Goal: Task Accomplishment & Management: Complete application form

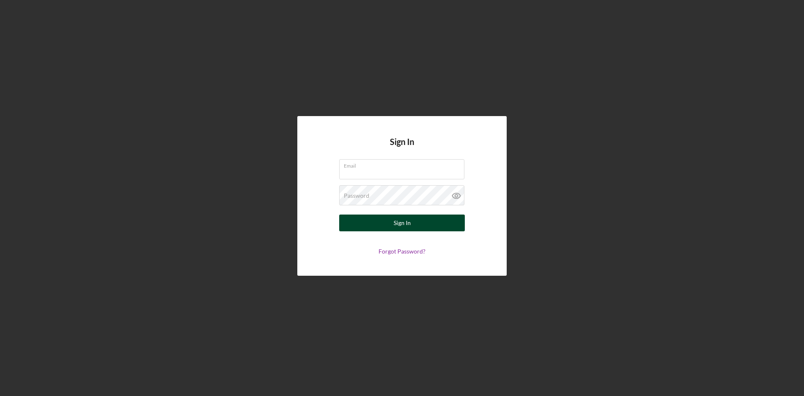
type input "[PERSON_NAME][EMAIL_ADDRESS][DOMAIN_NAME]"
click at [387, 226] on button "Sign In" at bounding box center [402, 222] width 126 height 17
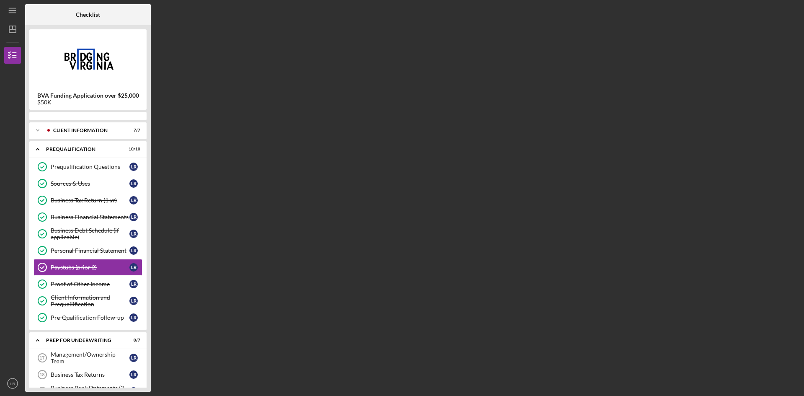
scroll to position [13, 0]
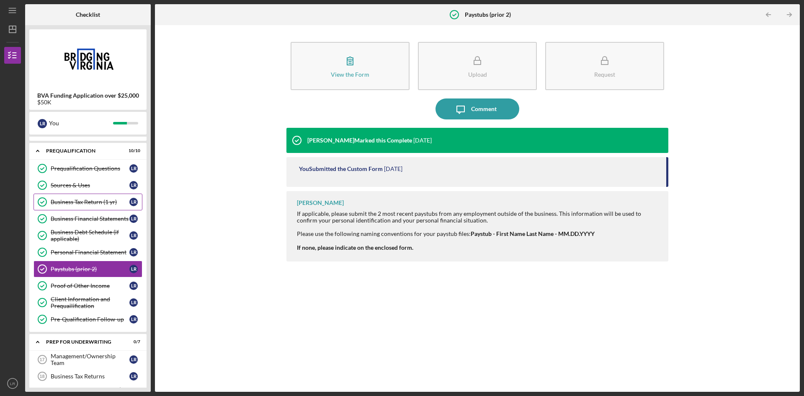
click at [83, 204] on div "Business Tax Return (1 yr)" at bounding box center [90, 201] width 79 height 7
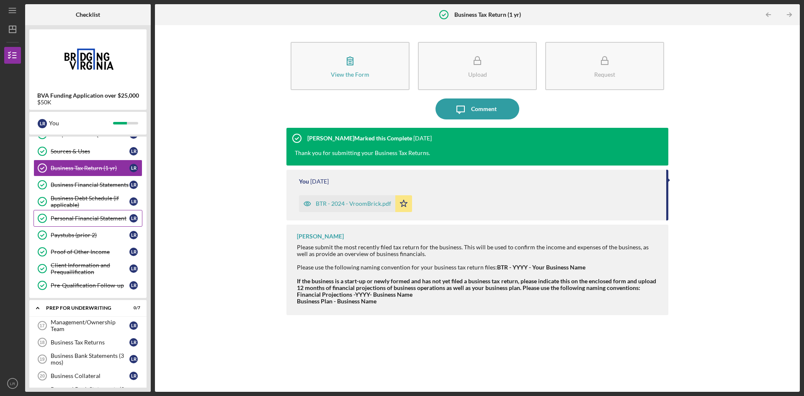
scroll to position [5, 0]
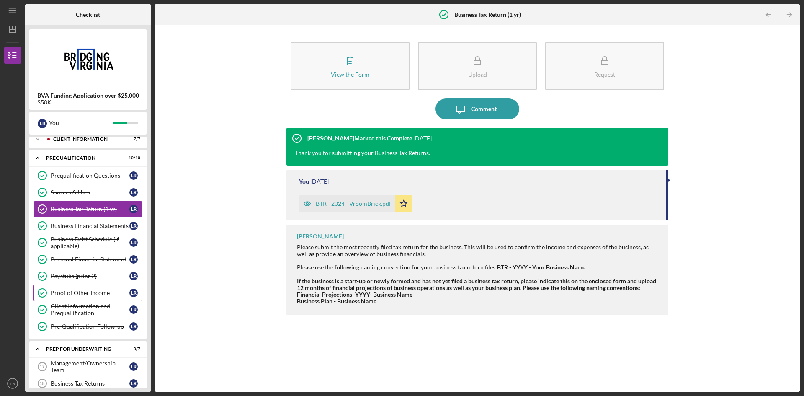
click at [83, 291] on div "Proof of Other Income" at bounding box center [90, 292] width 79 height 7
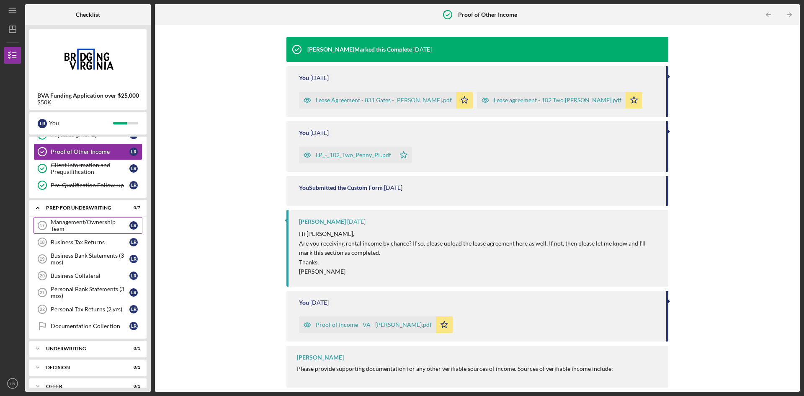
scroll to position [145, 0]
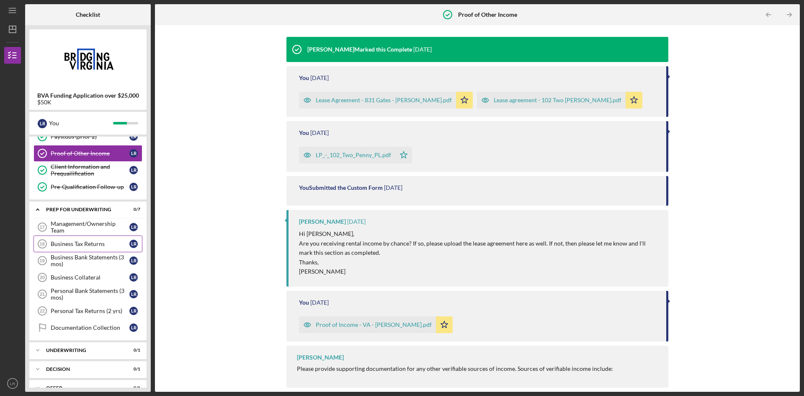
click at [84, 245] on div "Business Tax Returns" at bounding box center [90, 243] width 79 height 7
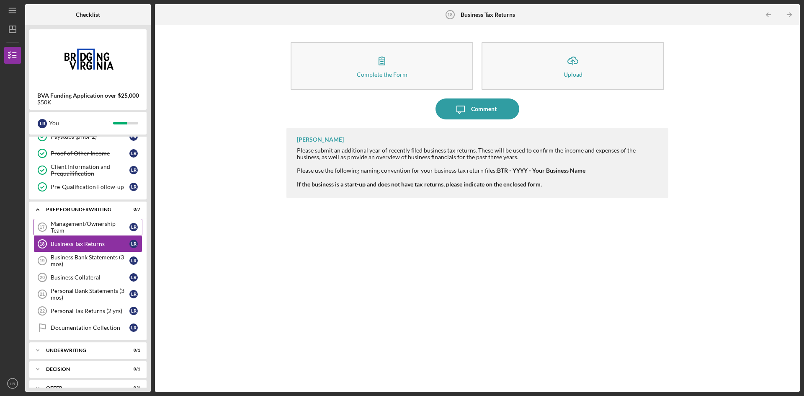
click at [85, 230] on div "Management/Ownership Team" at bounding box center [90, 226] width 79 height 13
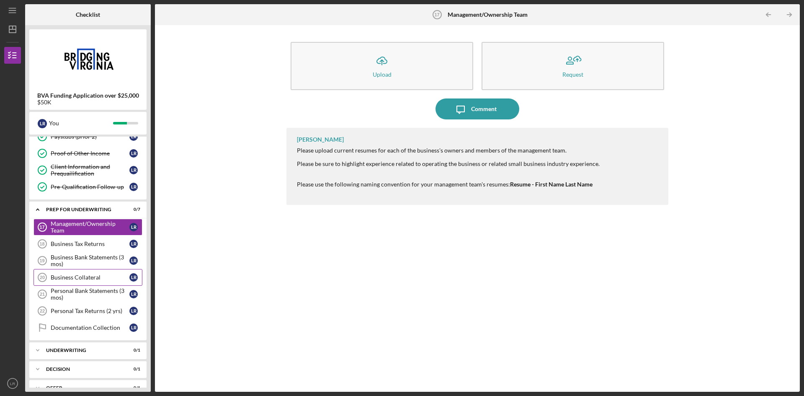
click at [82, 272] on link "Business Collateral 20 Business Collateral L R" at bounding box center [87, 277] width 109 height 17
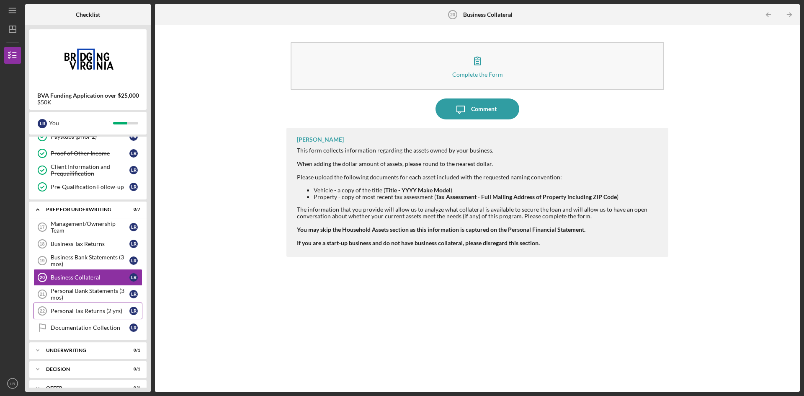
click at [82, 309] on div "Personal Tax Returns (2 yrs)" at bounding box center [90, 310] width 79 height 7
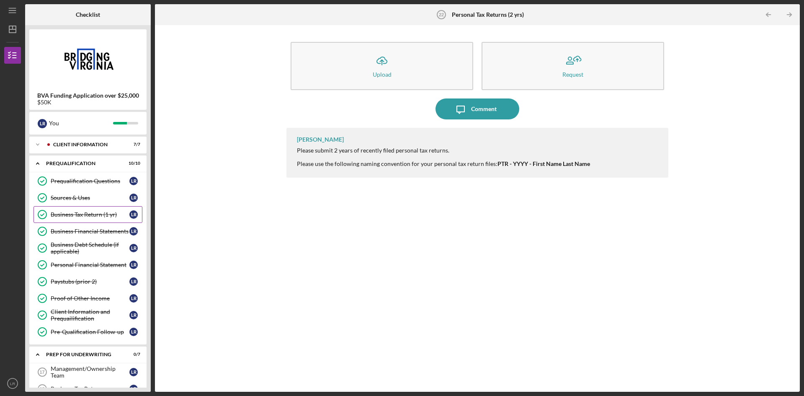
click at [80, 215] on div "Business Tax Return (1 yr)" at bounding box center [90, 214] width 79 height 7
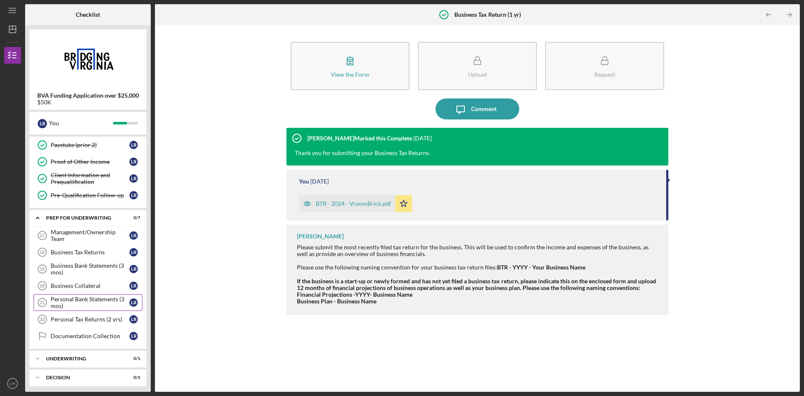
scroll to position [215, 0]
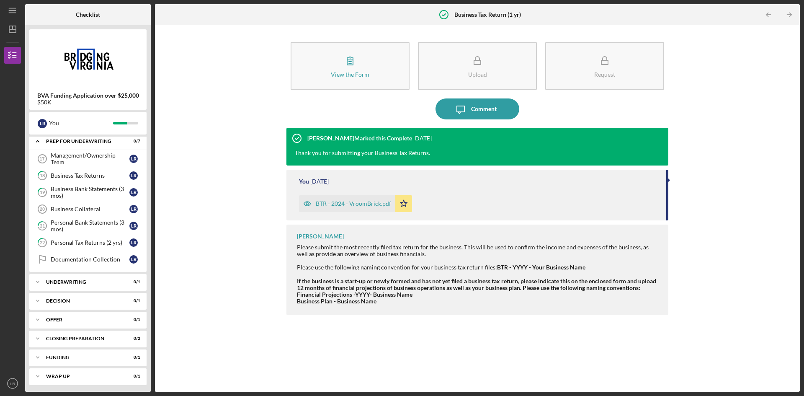
scroll to position [215, 0]
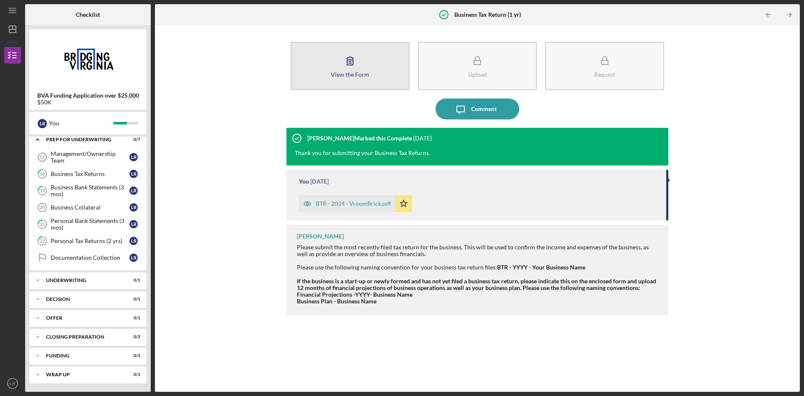
click at [365, 77] on div "View the Form" at bounding box center [350, 74] width 39 height 6
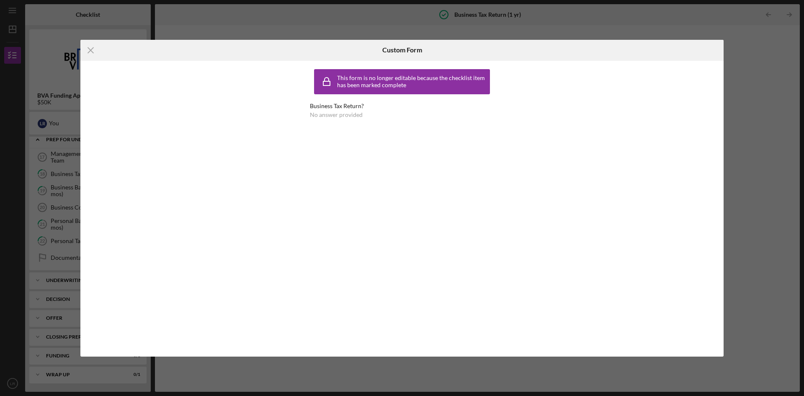
click at [308, 24] on div "Icon/Menu Close Custom Form This form is no longer editable because the checkli…" at bounding box center [402, 198] width 804 height 396
click at [90, 51] on icon "Icon/Menu Close" at bounding box center [90, 50] width 21 height 21
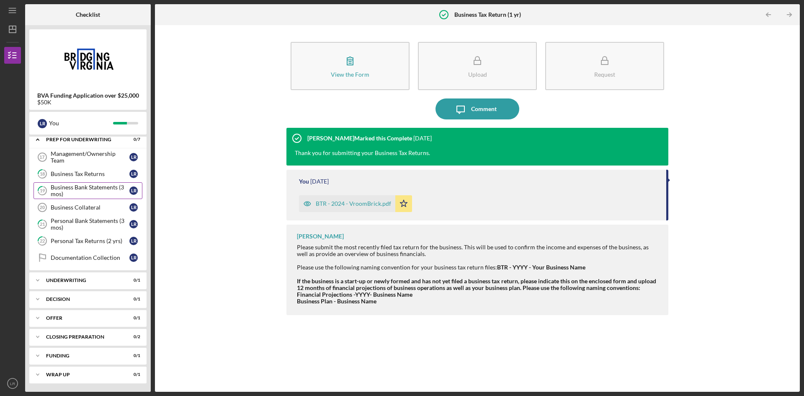
click at [102, 193] on div "Business Bank Statements (3 mos)" at bounding box center [90, 190] width 79 height 13
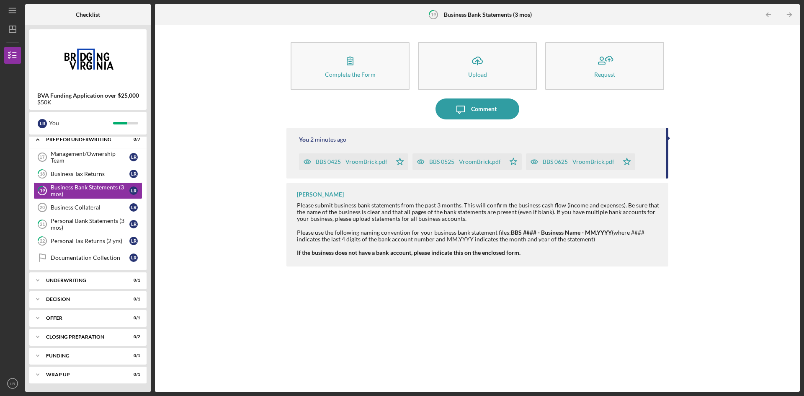
click at [569, 162] on div "BBS 0625 - VroomBrick.pdf" at bounding box center [579, 161] width 72 height 7
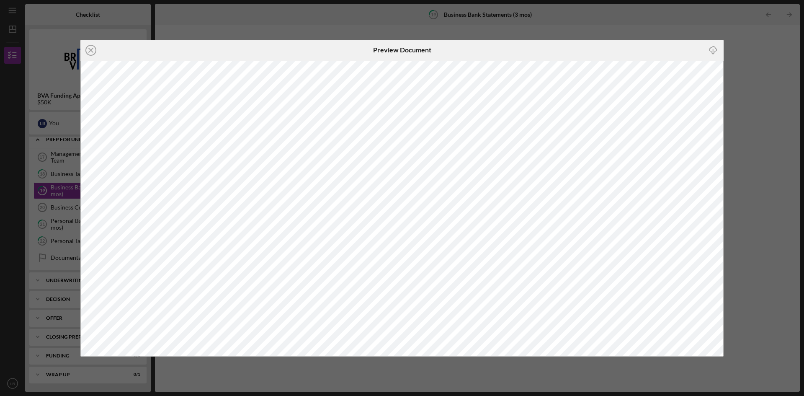
click at [749, 45] on div "Icon/Close Preview Document Icon/Download" at bounding box center [402, 198] width 804 height 396
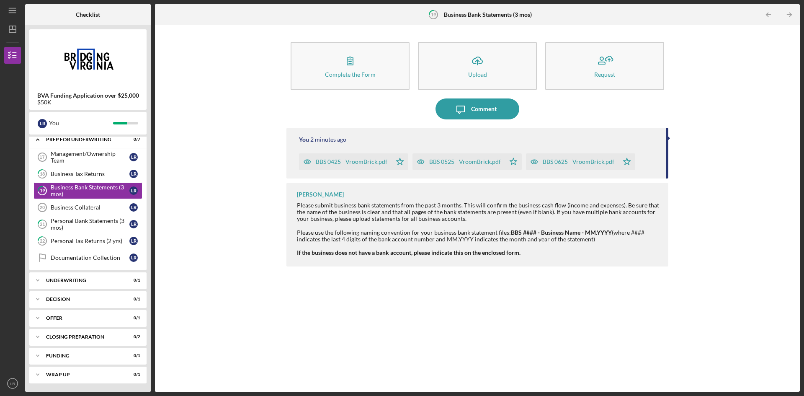
click at [474, 162] on div "BBS 0525 - VroomBrick.pdf" at bounding box center [465, 161] width 72 height 7
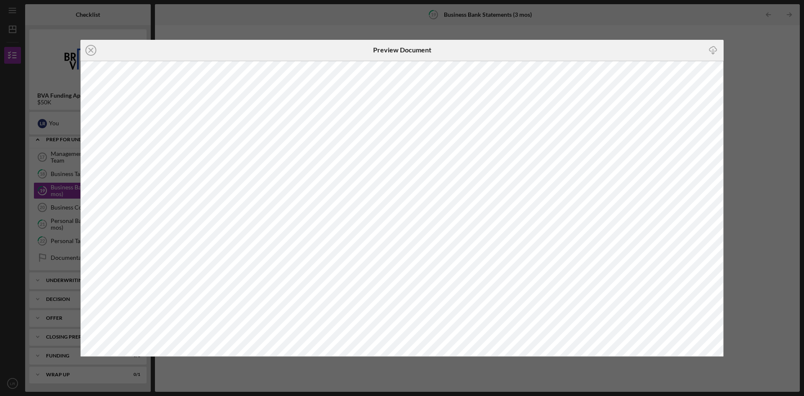
click at [769, 118] on div "Icon/Close Preview Document Icon/Download" at bounding box center [402, 198] width 804 height 396
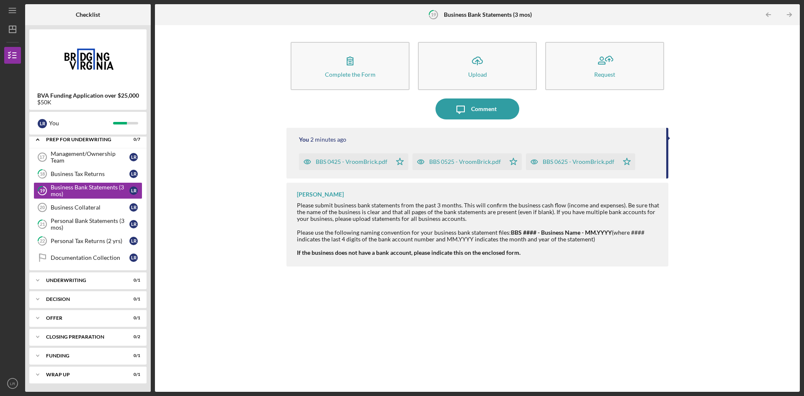
click at [350, 161] on div "BBS 0425 - VroomBrick.pdf" at bounding box center [352, 161] width 72 height 7
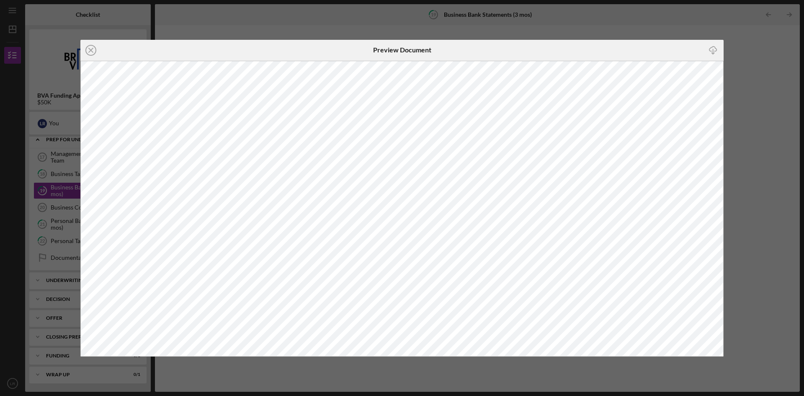
click at [774, 159] on div "Icon/Close Preview Document Icon/Download" at bounding box center [402, 198] width 804 height 396
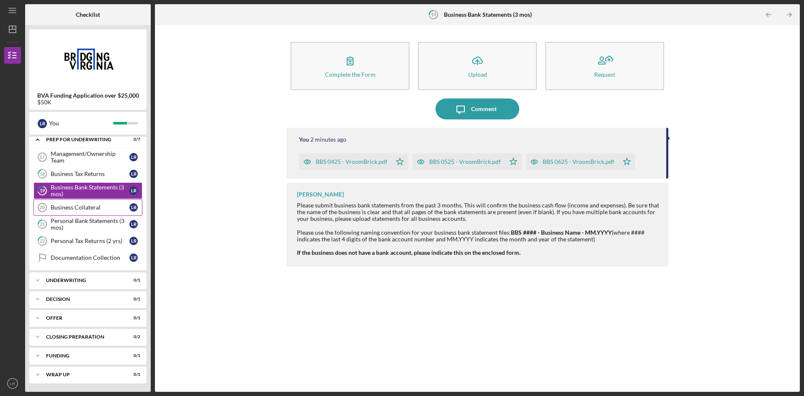
click at [84, 205] on div "Business Collateral" at bounding box center [90, 207] width 79 height 7
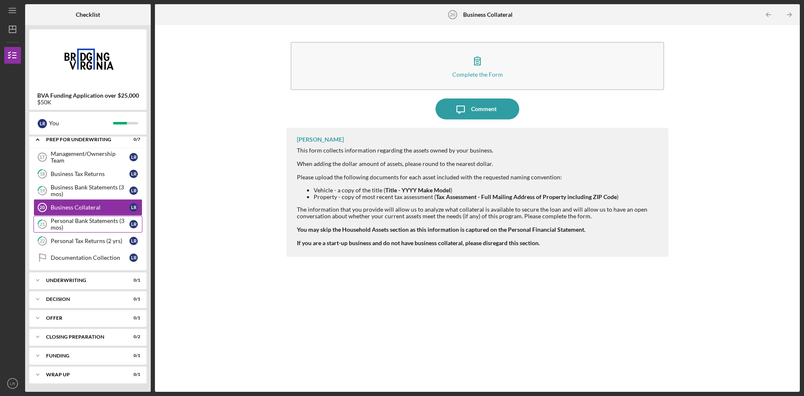
click at [82, 221] on div "Personal Bank Statements (3 mos)" at bounding box center [90, 223] width 79 height 13
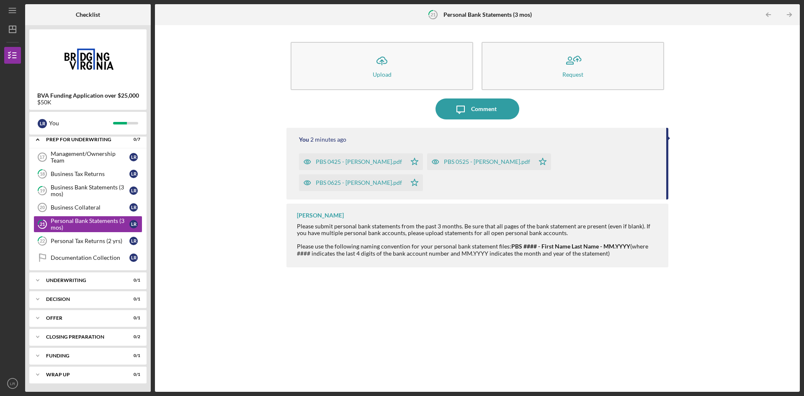
click at [402, 179] on div "PBS 0625 - Leland Remias.pdf" at bounding box center [359, 182] width 86 height 7
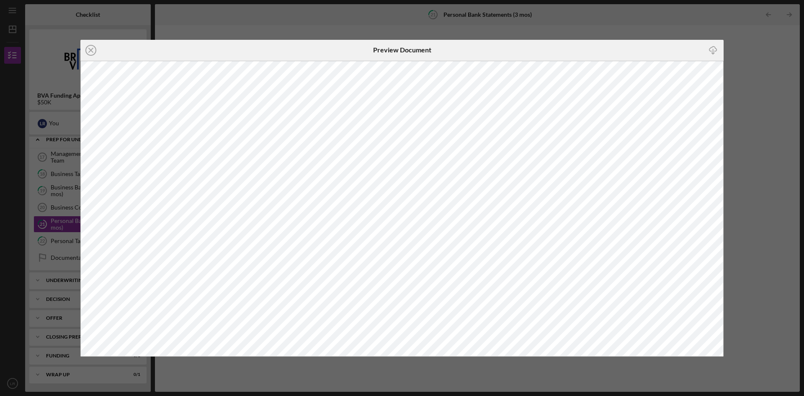
click at [754, 222] on div "Icon/Close Preview Document Icon/Download" at bounding box center [402, 198] width 804 height 396
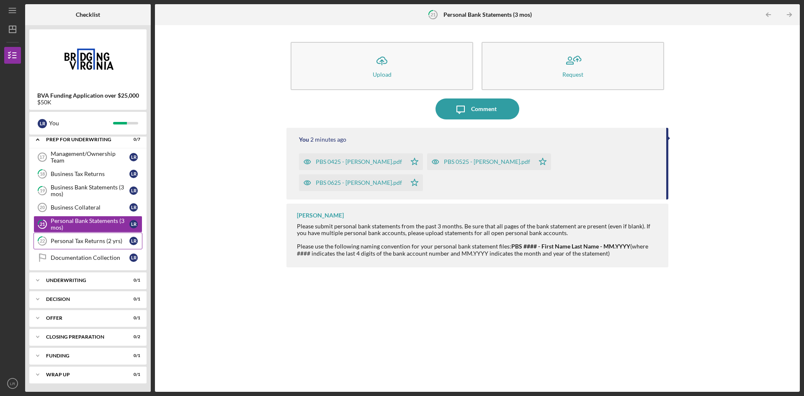
click at [92, 237] on div "Personal Tax Returns (2 yrs)" at bounding box center [90, 240] width 79 height 7
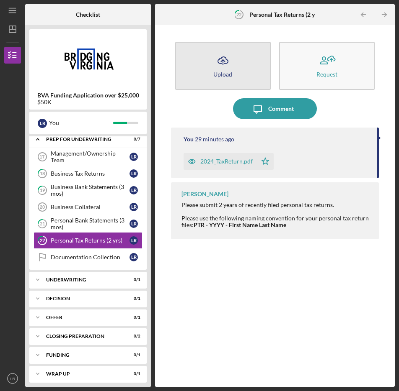
click at [227, 67] on icon "Icon/Upload" at bounding box center [222, 60] width 21 height 21
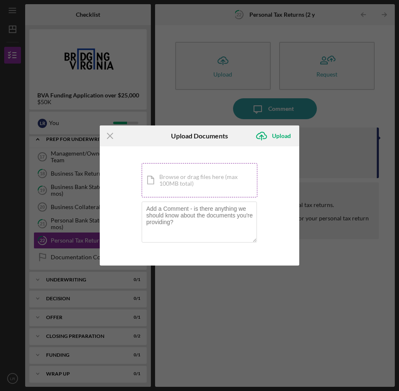
click at [186, 184] on div "Icon/Document Browse or drag files here (max 100MB total) Tap to choose files o…" at bounding box center [200, 180] width 116 height 34
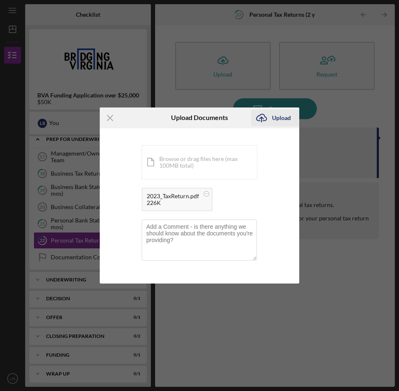
click at [275, 117] on div "Upload" at bounding box center [281, 118] width 19 height 17
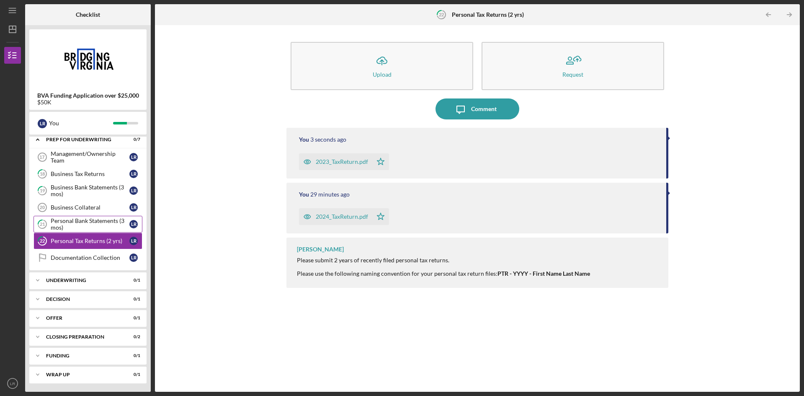
click at [82, 223] on div "Personal Bank Statements (3 mos)" at bounding box center [90, 223] width 79 height 13
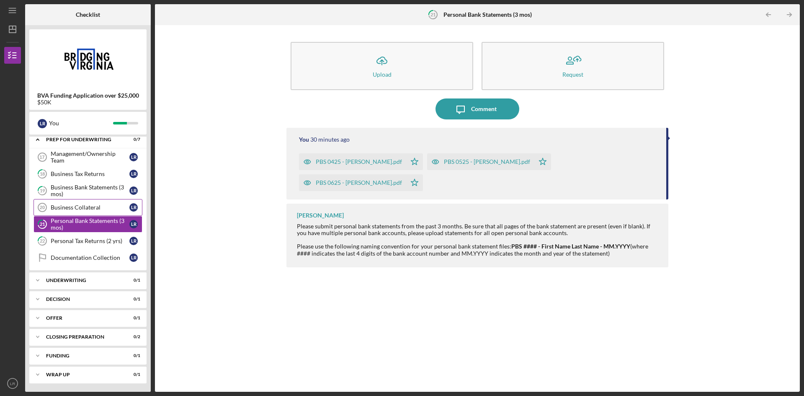
click at [85, 206] on div "Business Collateral" at bounding box center [90, 207] width 79 height 7
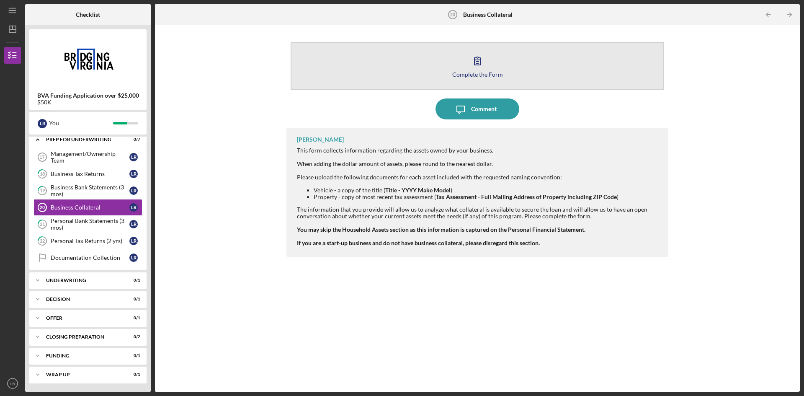
click at [492, 57] on button "Complete the Form Form" at bounding box center [477, 66] width 373 height 48
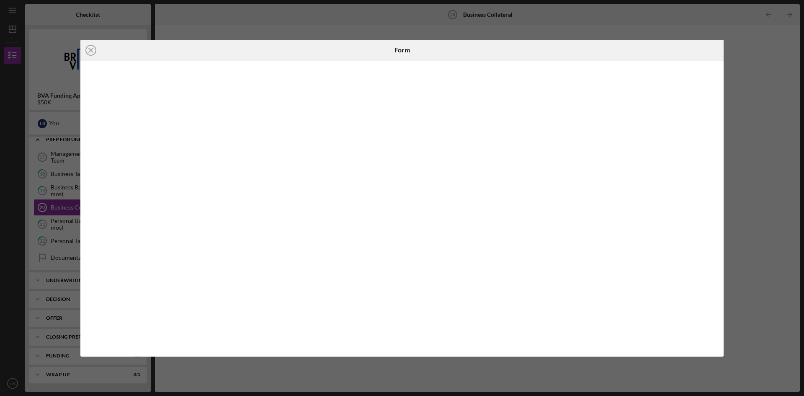
click at [81, 206] on div at bounding box center [401, 209] width 643 height 296
click at [66, 162] on div "Icon/Close Form" at bounding box center [402, 198] width 804 height 396
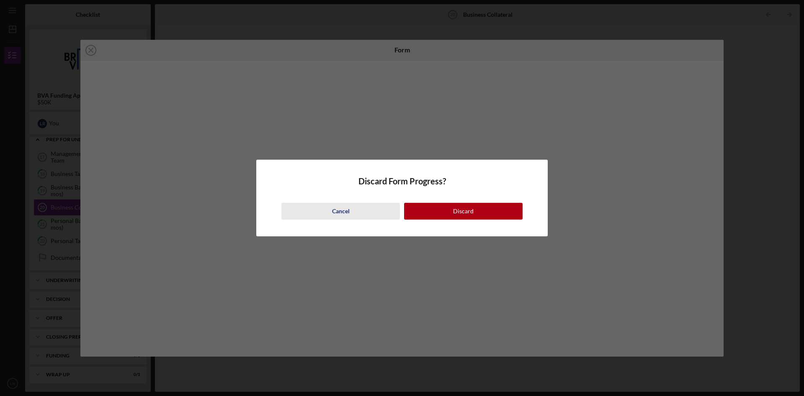
click at [355, 213] on button "Cancel" at bounding box center [340, 211] width 118 height 17
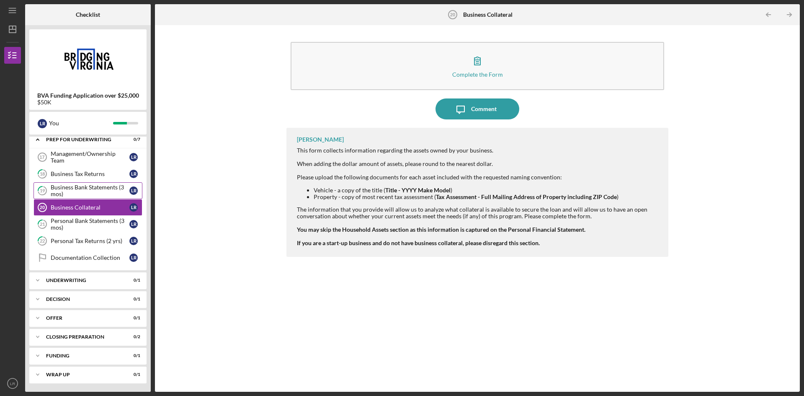
click at [72, 187] on div "Business Bank Statements (3 mos)" at bounding box center [90, 190] width 79 height 13
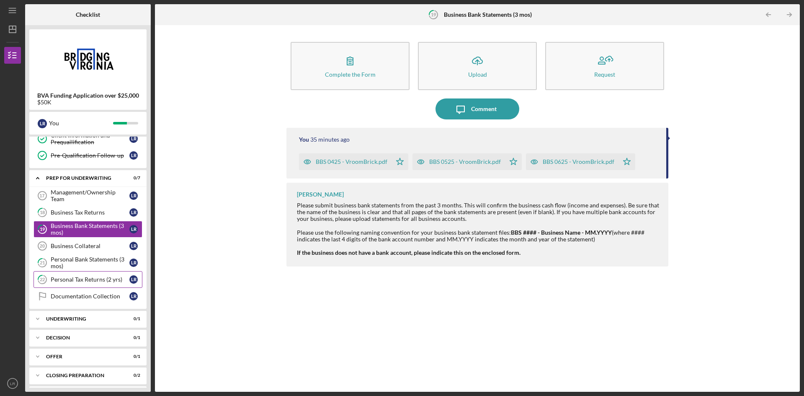
scroll to position [145, 0]
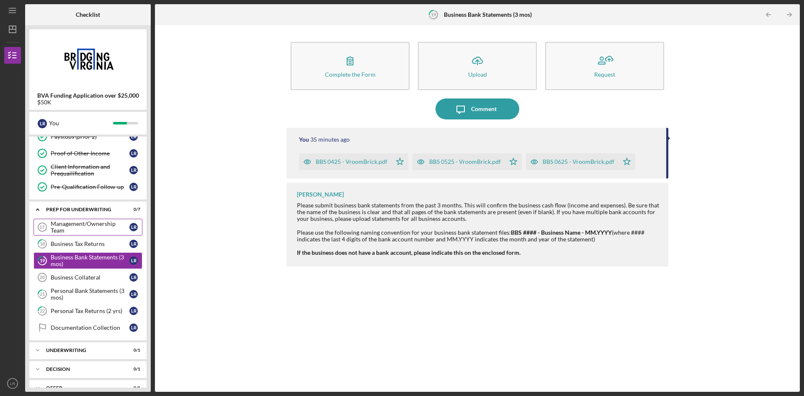
click at [83, 226] on div "Management/Ownership Team" at bounding box center [90, 226] width 79 height 13
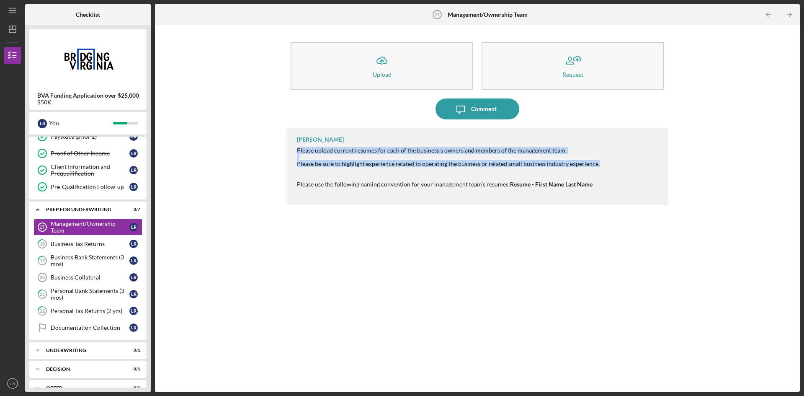
drag, startPoint x: 596, startPoint y: 166, endPoint x: 292, endPoint y: 149, distance: 304.8
click at [292, 149] on div "Nihal Vasty Please upload current resumes for each of the business's owners and…" at bounding box center [477, 166] width 382 height 77
copy div "Please upload current resumes for each of the business's owners and members of …"
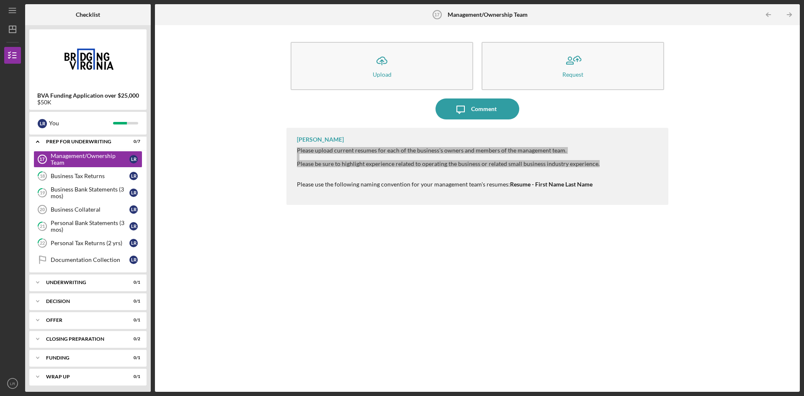
scroll to position [215, 0]
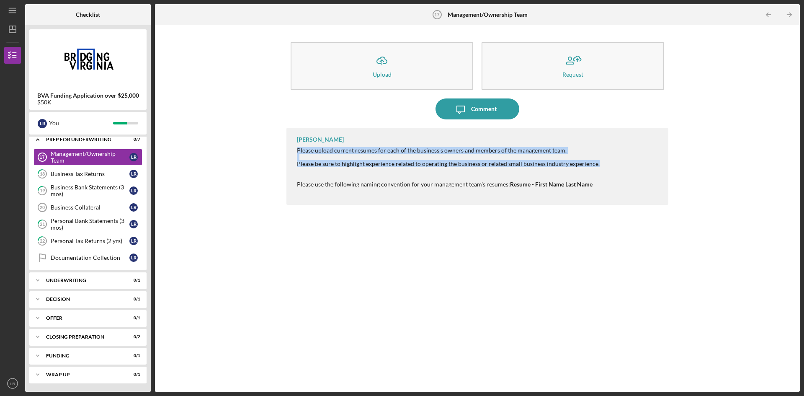
click at [439, 165] on div "Please be sure to highlight experience related to operating the business or rel…" at bounding box center [448, 163] width 303 height 7
drag, startPoint x: 594, startPoint y: 163, endPoint x: 294, endPoint y: 167, distance: 299.8
click at [294, 167] on div "Nihal Vasty Please upload current resumes for each of the business's owners and…" at bounding box center [477, 166] width 382 height 77
copy div "Please be sure to highlight experience related to operating the business or rel…"
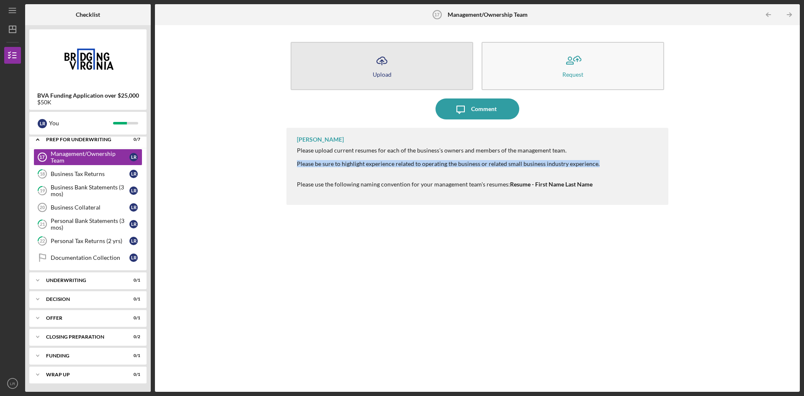
click at [387, 69] on icon "Icon/Upload" at bounding box center [381, 60] width 21 height 21
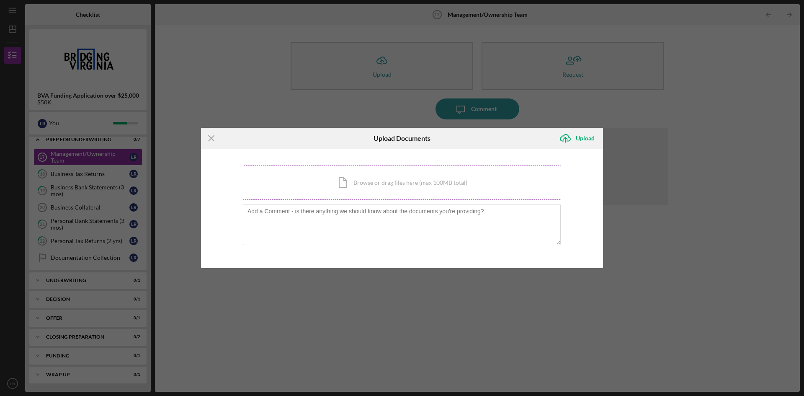
click at [387, 186] on div "Icon/Document Browse or drag files here (max 100MB total) Tap to choose files o…" at bounding box center [402, 182] width 318 height 34
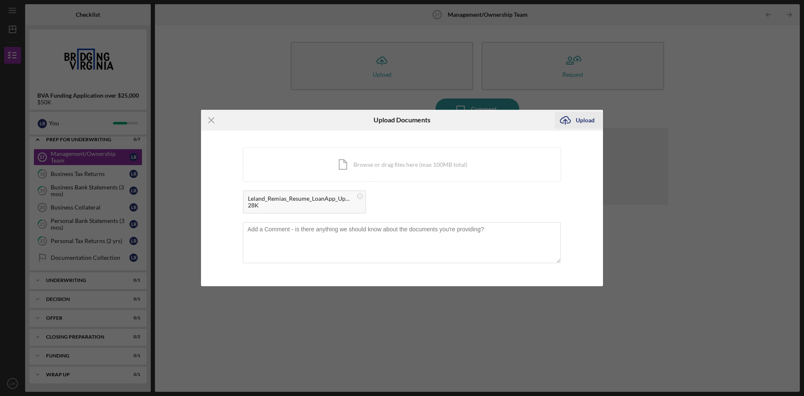
click at [572, 123] on icon "Icon/Upload" at bounding box center [565, 120] width 21 height 21
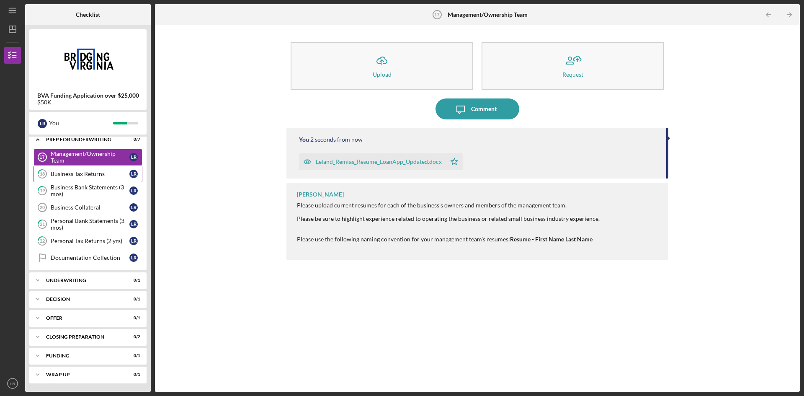
click at [84, 178] on link "18 Business Tax Returns L R" at bounding box center [87, 173] width 109 height 17
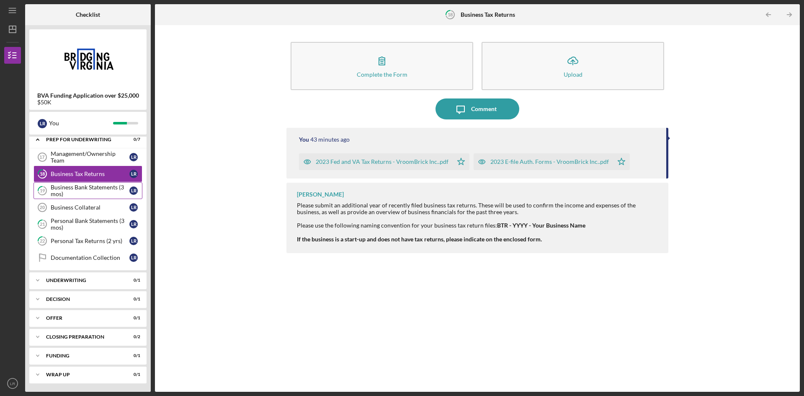
click at [88, 192] on div "Business Bank Statements (3 mos)" at bounding box center [90, 190] width 79 height 13
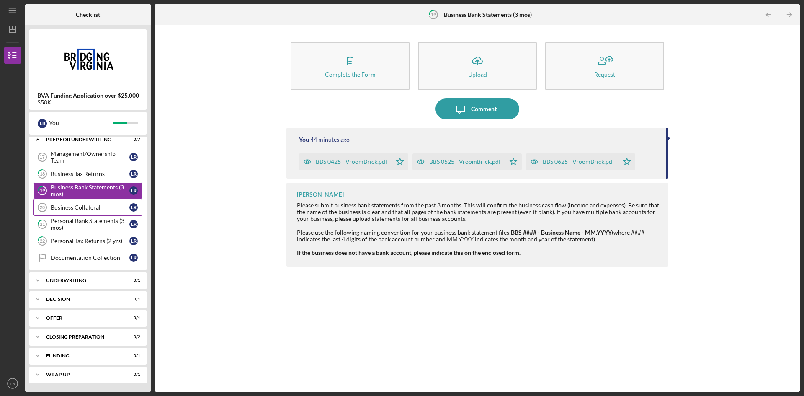
click at [58, 208] on div "Business Collateral" at bounding box center [90, 207] width 79 height 7
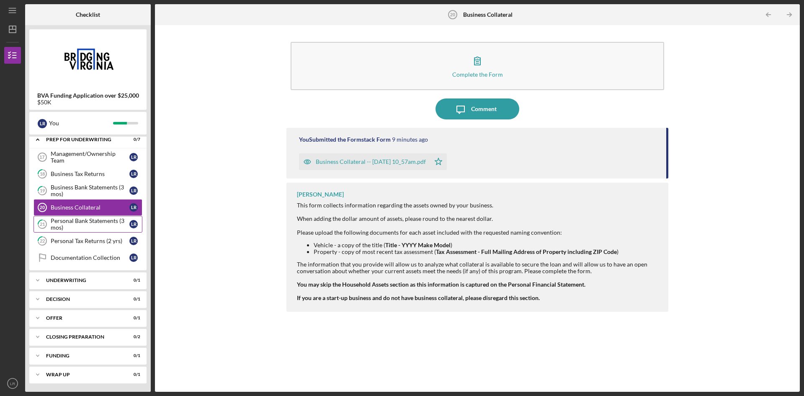
click at [62, 220] on div "Personal Bank Statements (3 mos)" at bounding box center [90, 223] width 79 height 13
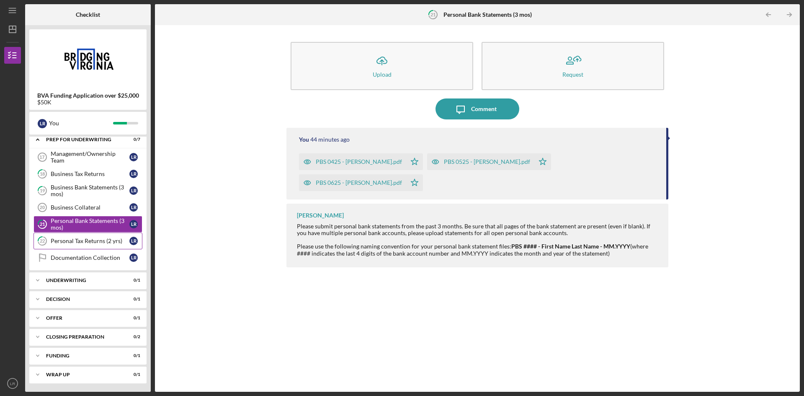
click at [65, 242] on div "Personal Tax Returns (2 yrs)" at bounding box center [90, 240] width 79 height 7
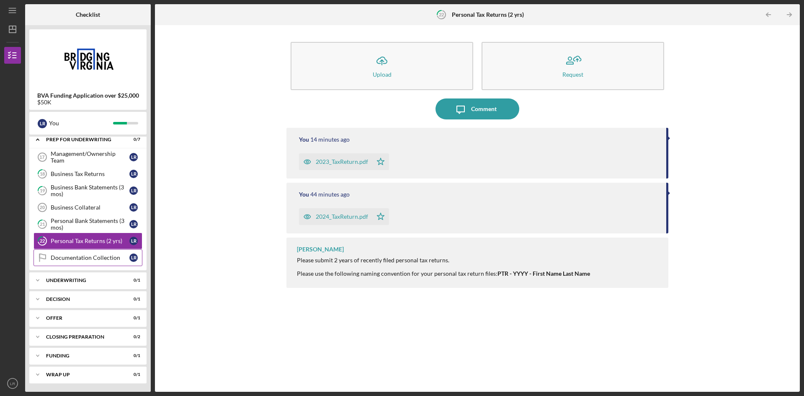
click at [73, 263] on link "Documentation Collection Documentation Collection L R" at bounding box center [87, 257] width 109 height 17
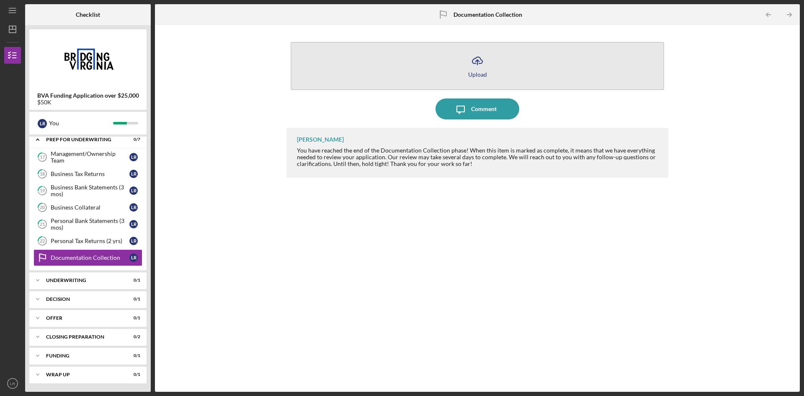
click at [463, 69] on button "Icon/Upload Upload" at bounding box center [477, 66] width 373 height 48
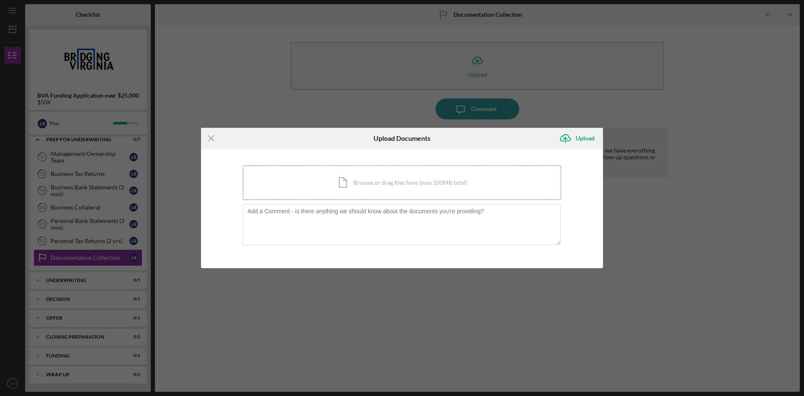
click at [379, 180] on div "Icon/Document Browse or drag files here (max 100MB total) Tap to choose files o…" at bounding box center [402, 182] width 318 height 34
click at [353, 181] on div "Icon/Document Browse or drag files here (max 100MB total) Tap to choose files o…" at bounding box center [402, 182] width 318 height 34
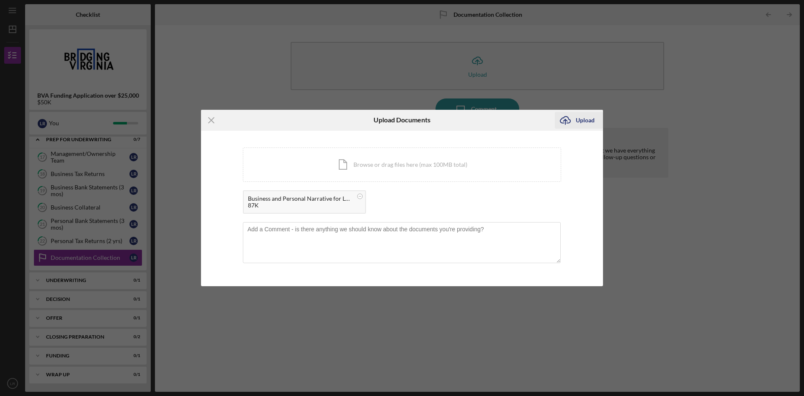
click at [577, 126] on div "Upload" at bounding box center [585, 120] width 19 height 17
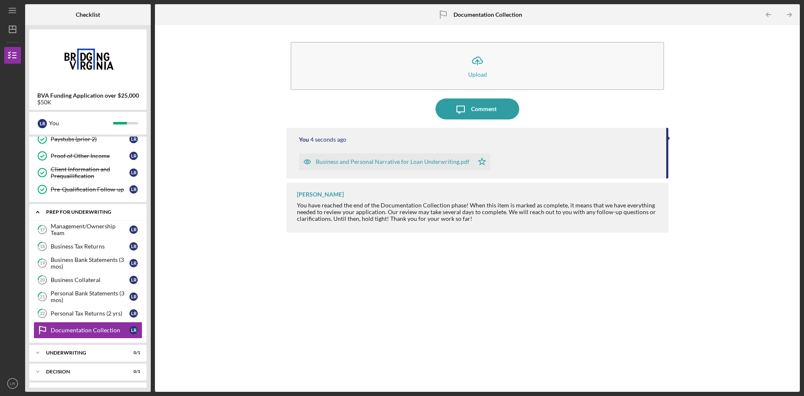
scroll to position [145, 0]
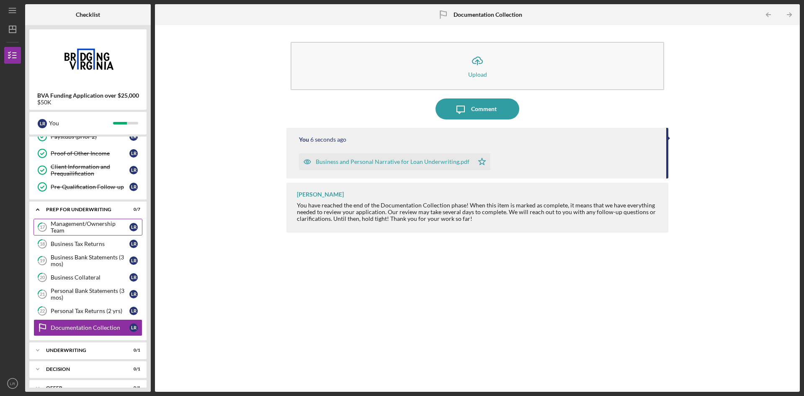
click at [95, 227] on div "Management/Ownership Team" at bounding box center [90, 226] width 79 height 13
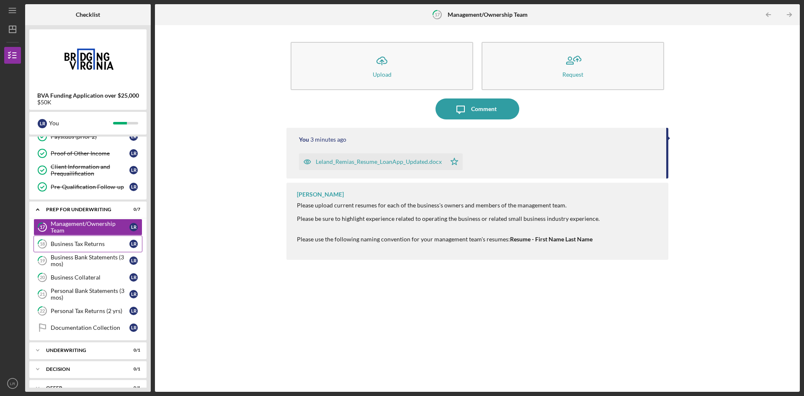
click at [94, 242] on div "Business Tax Returns" at bounding box center [90, 243] width 79 height 7
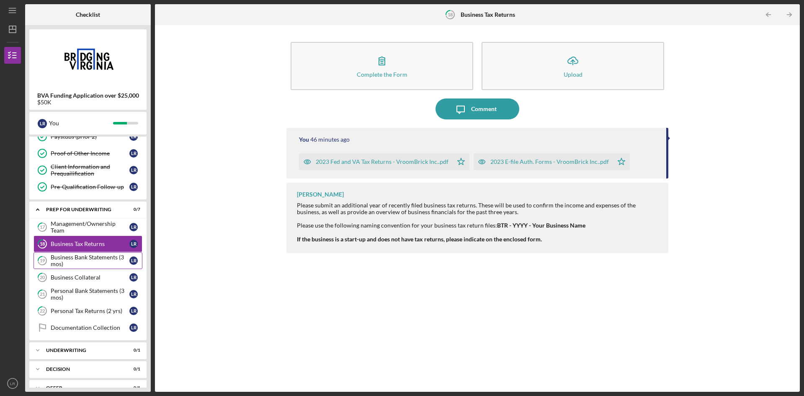
click at [90, 258] on div "Business Bank Statements (3 mos)" at bounding box center [90, 260] width 79 height 13
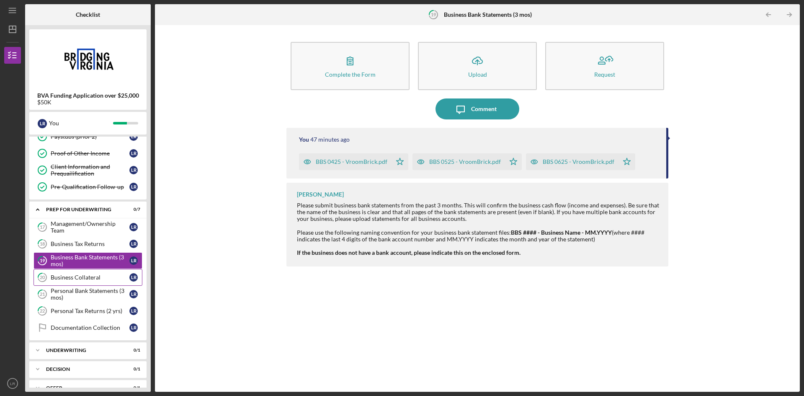
click at [90, 274] on div "Business Collateral" at bounding box center [90, 277] width 79 height 7
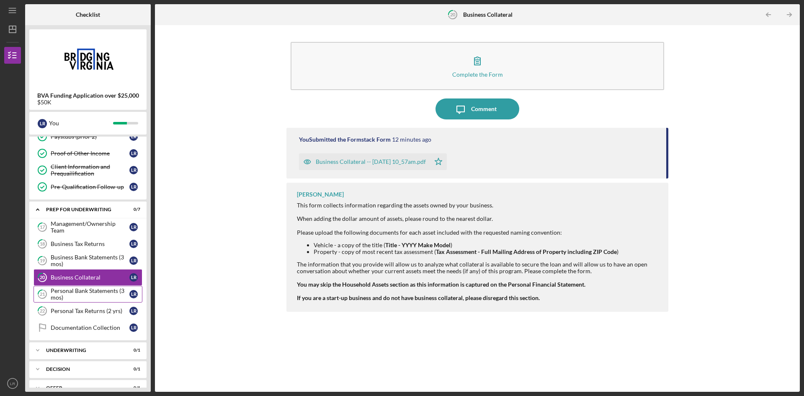
click at [76, 288] on div "Personal Bank Statements (3 mos)" at bounding box center [90, 293] width 79 height 13
